Goal: Task Accomplishment & Management: Manage account settings

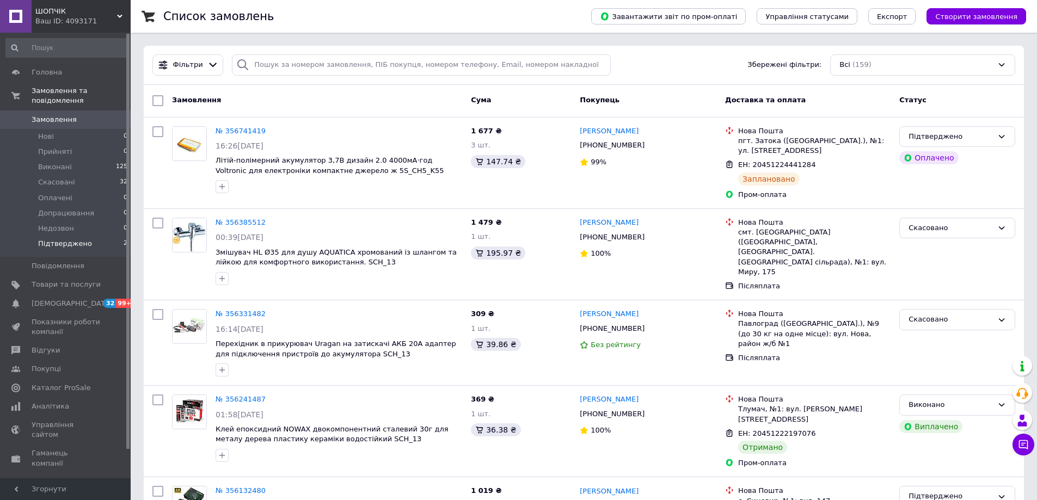
click at [44, 239] on span "Підтверджено" at bounding box center [65, 244] width 54 height 10
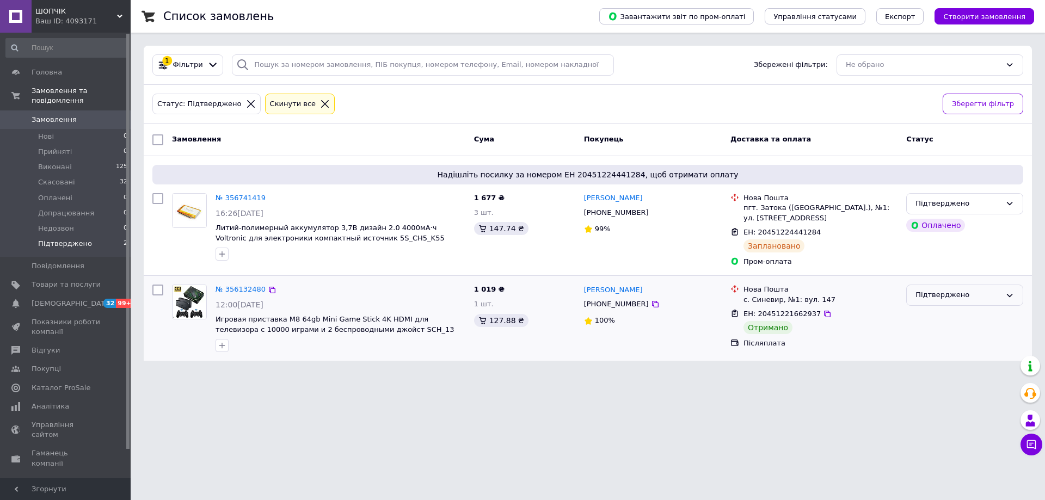
click at [950, 303] on div "Підтверджено" at bounding box center [964, 295] width 117 height 21
click at [945, 336] on li "Виконано" at bounding box center [965, 338] width 116 height 20
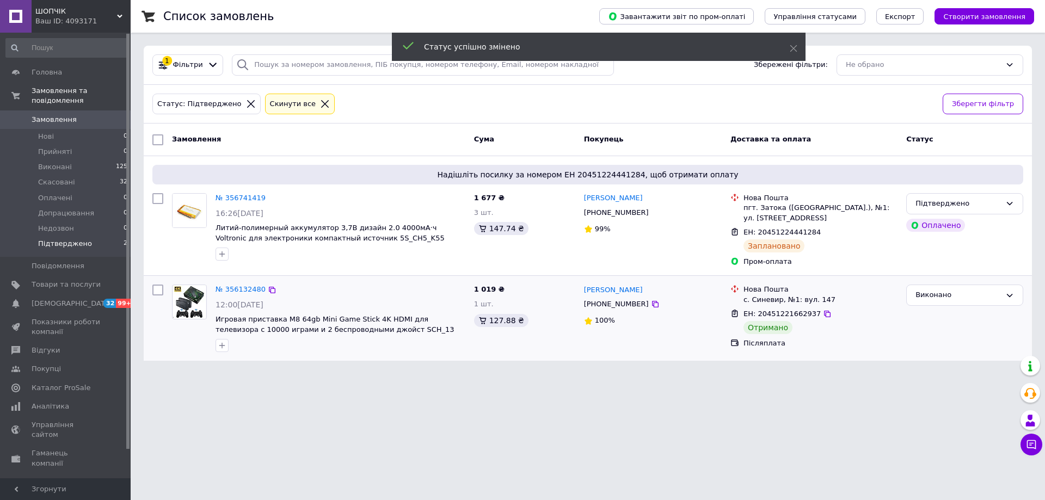
click at [94, 115] on span "Замовлення" at bounding box center [66, 120] width 69 height 10
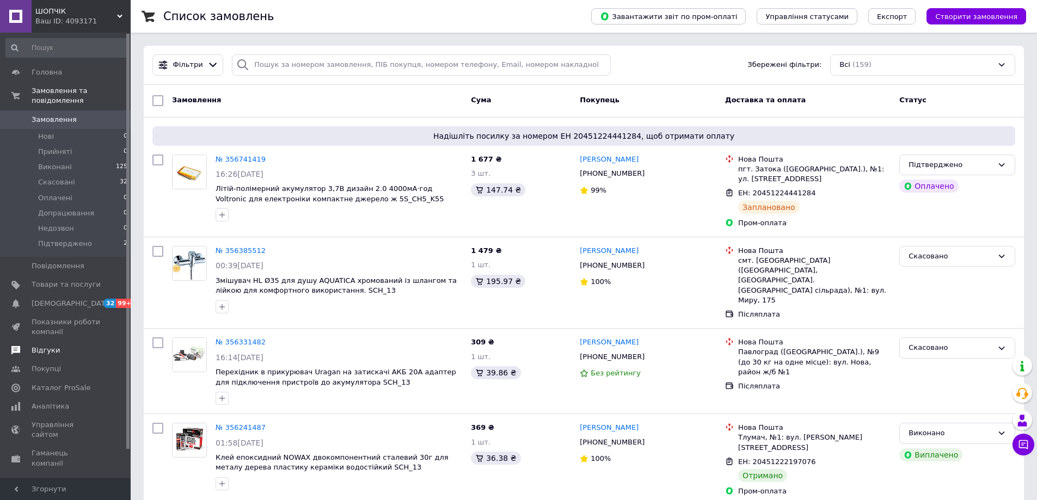
click at [69, 346] on span "Відгуки" at bounding box center [66, 351] width 69 height 10
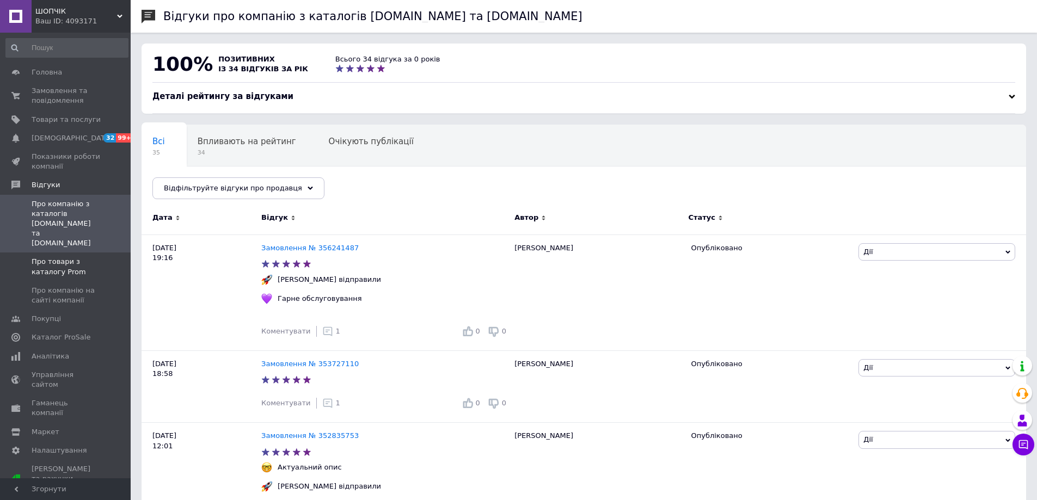
click at [85, 257] on span "Про товари з каталогу Prom" at bounding box center [66, 267] width 69 height 20
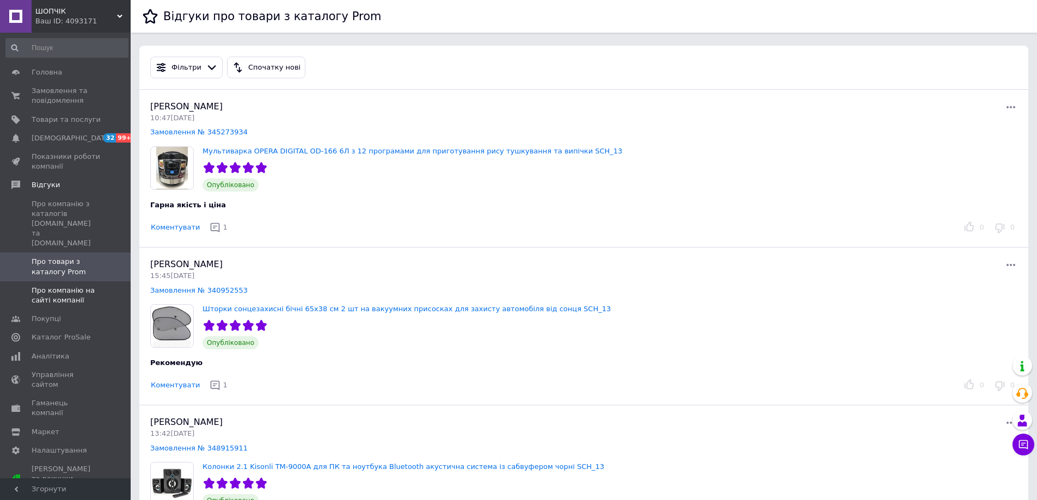
click at [94, 286] on span "Про компанію на сайті компанії" at bounding box center [66, 296] width 69 height 20
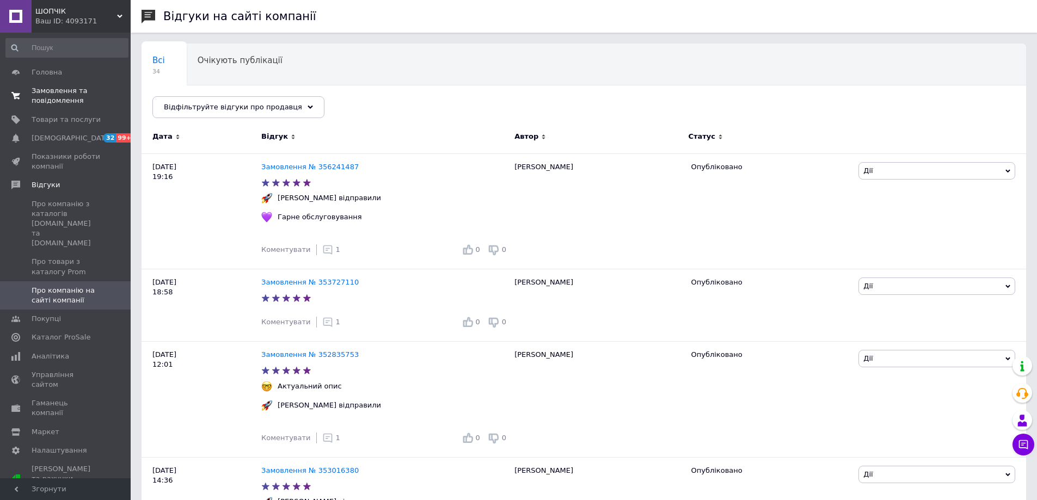
click at [98, 90] on span "Замовлення та повідомлення" at bounding box center [66, 96] width 69 height 20
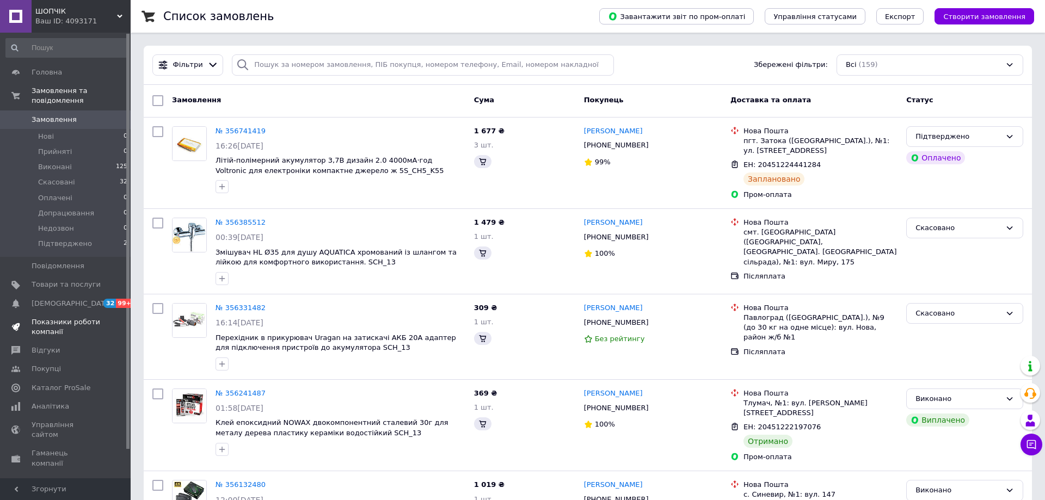
click at [75, 317] on span "Показники роботи компанії" at bounding box center [66, 327] width 69 height 20
